Goal: Information Seeking & Learning: Learn about a topic

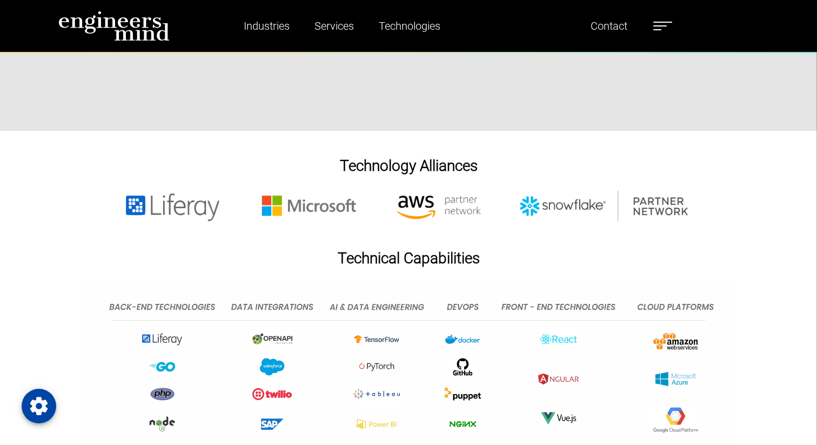
scroll to position [2130, 0]
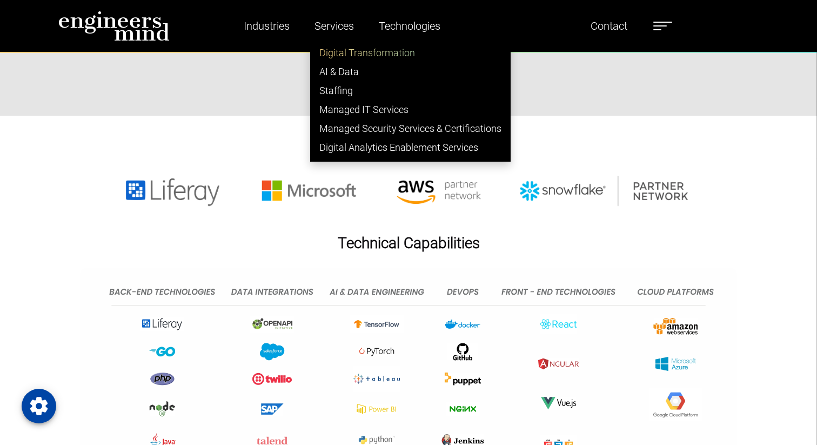
click at [341, 55] on link "Digital Transformation" at bounding box center [411, 52] width 200 height 19
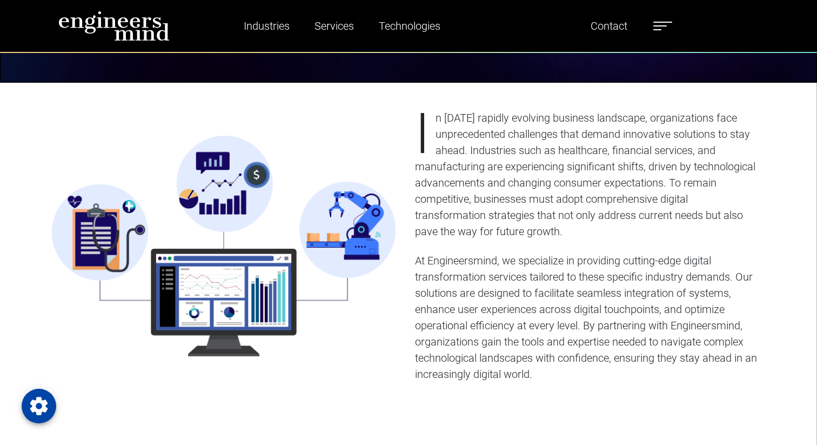
scroll to position [383, 0]
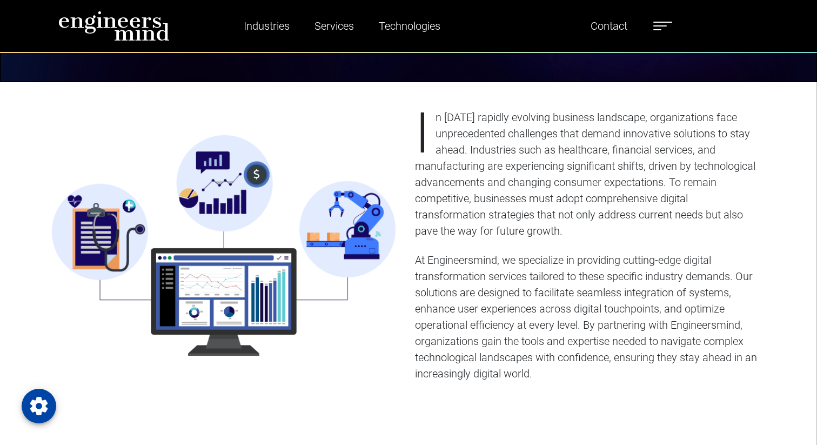
click at [481, 134] on p "In [DATE] rapidly evolving business landscape, organizations face unprecedented…" at bounding box center [587, 174] width 344 height 130
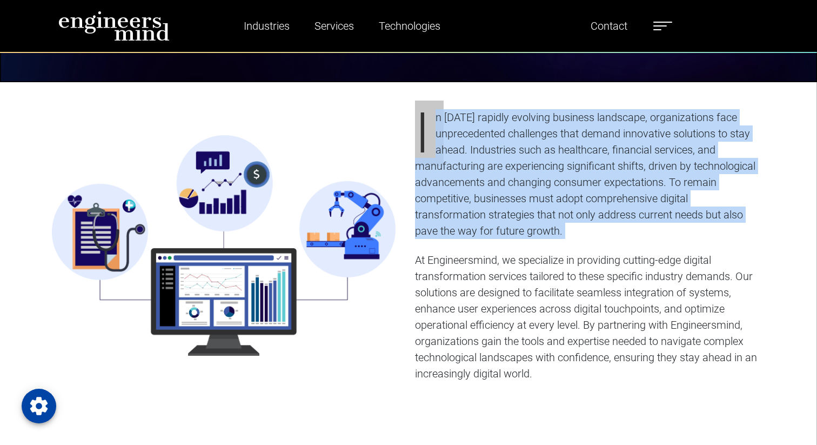
click at [481, 134] on p "In [DATE] rapidly evolving business landscape, organizations face unprecedented…" at bounding box center [587, 174] width 344 height 130
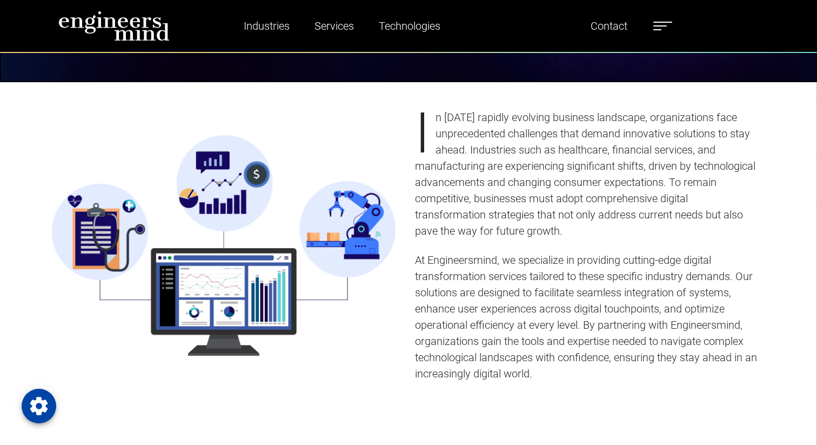
click at [528, 164] on p "In [DATE] rapidly evolving business landscape, organizations face unprecedented…" at bounding box center [587, 174] width 344 height 130
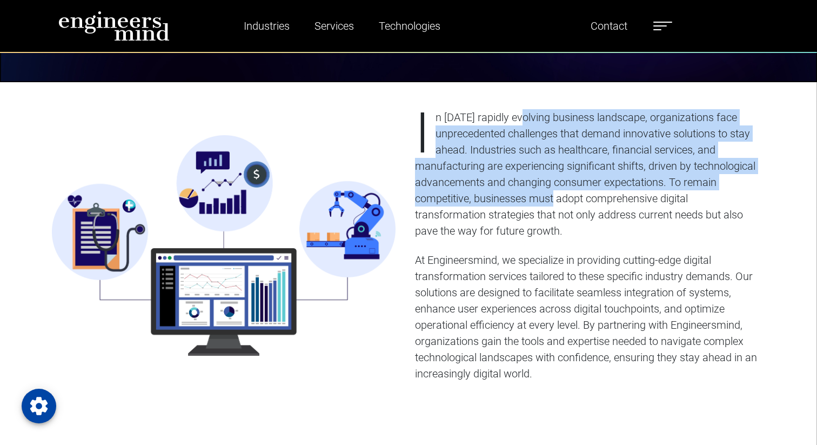
drag, startPoint x: 519, startPoint y: 123, endPoint x: 551, endPoint y: 205, distance: 88.4
click at [551, 205] on p "In [DATE] rapidly evolving business landscape, organizations face unprecedented…" at bounding box center [587, 174] width 344 height 130
click at [554, 200] on p "In [DATE] rapidly evolving business landscape, organizations face unprecedented…" at bounding box center [587, 174] width 344 height 130
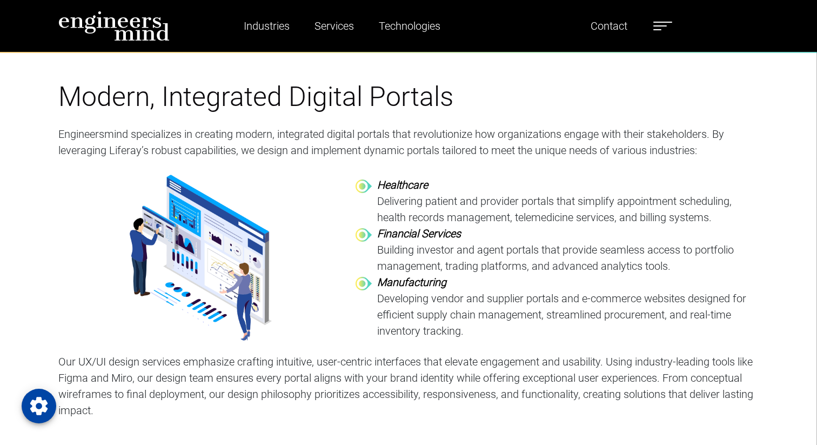
scroll to position [754, 0]
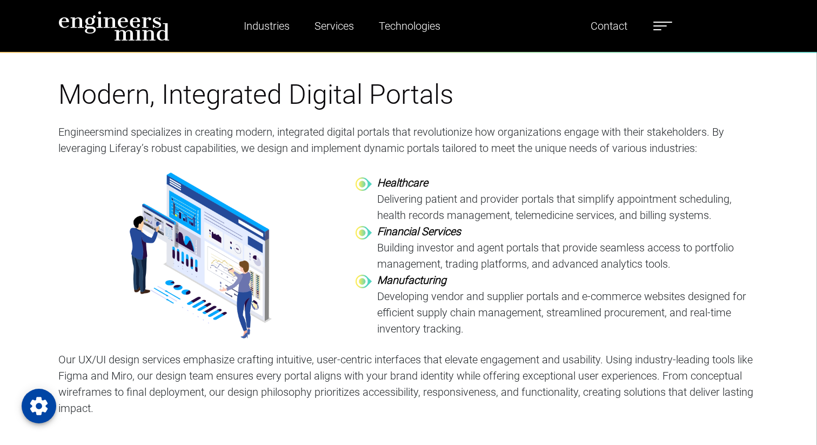
click at [461, 144] on p "Engineersmind specializes in creating modern, integrated digital portals that r…" at bounding box center [408, 140] width 701 height 32
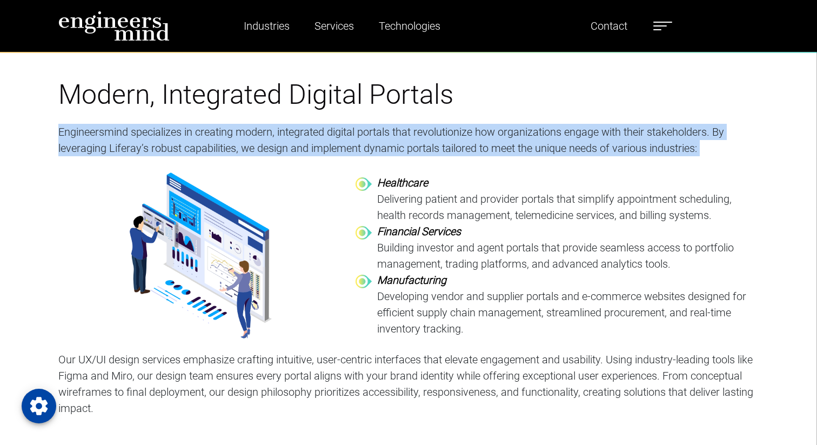
click at [461, 144] on p "Engineersmind specializes in creating modern, integrated digital portals that r…" at bounding box center [408, 140] width 701 height 32
click at [457, 143] on p "Engineersmind specializes in creating modern, integrated digital portals that r…" at bounding box center [408, 140] width 701 height 32
